Goal: Submit feedback/report problem

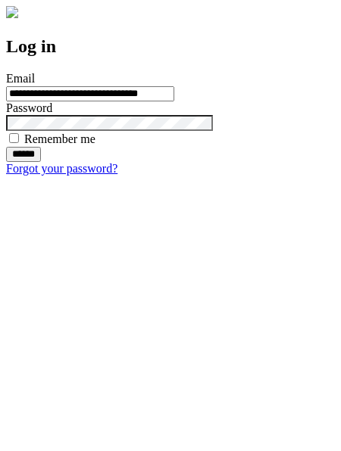
type input "**********"
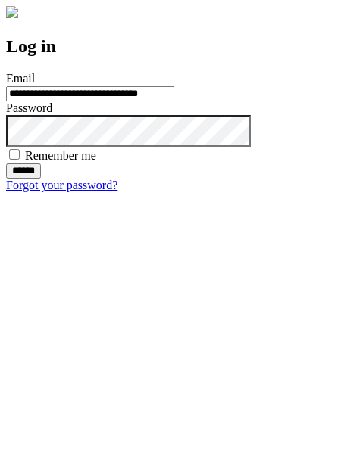
click at [41, 179] on input "******" at bounding box center [23, 170] width 35 height 15
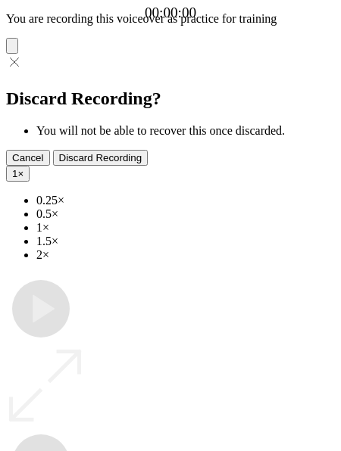
type input "**********"
